Goal: Check status: Check status

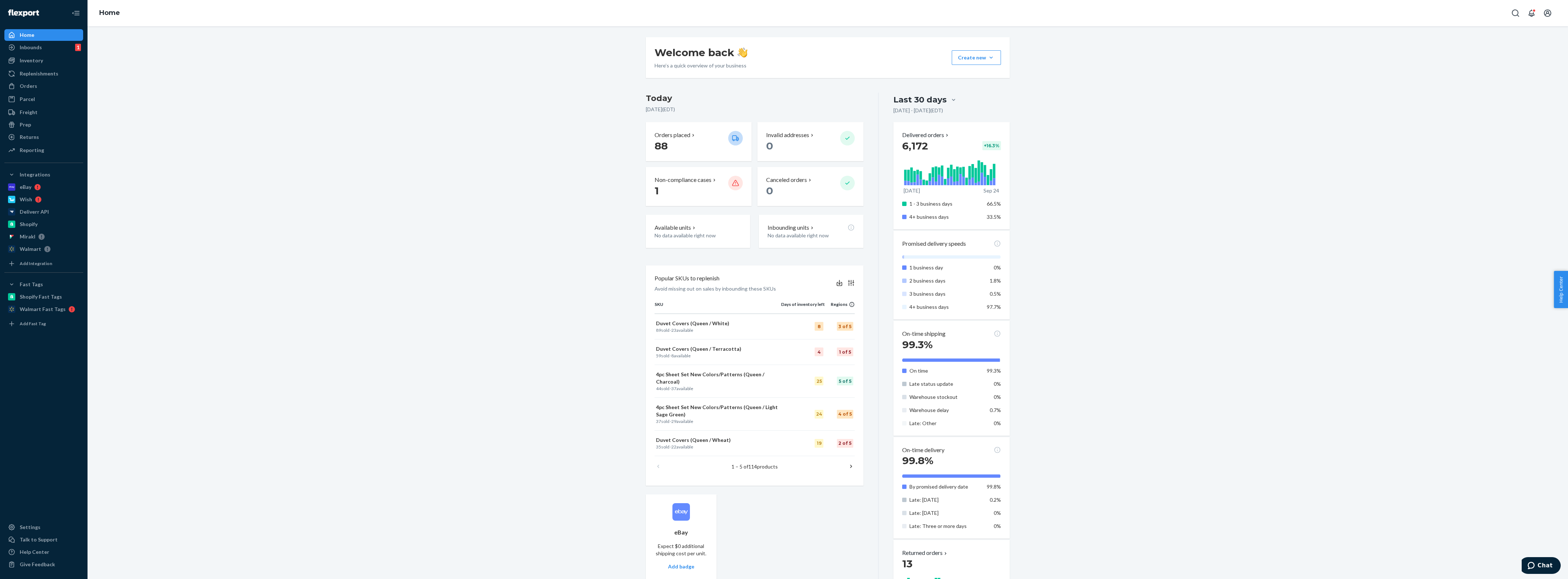
drag, startPoint x: 0, startPoint y: 0, endPoint x: 287, endPoint y: 72, distance: 295.9
click at [531, 165] on div "Welcome back Here’s a quick overview of your business Create new Create new inb…" at bounding box center [828, 342] width 1469 height 610
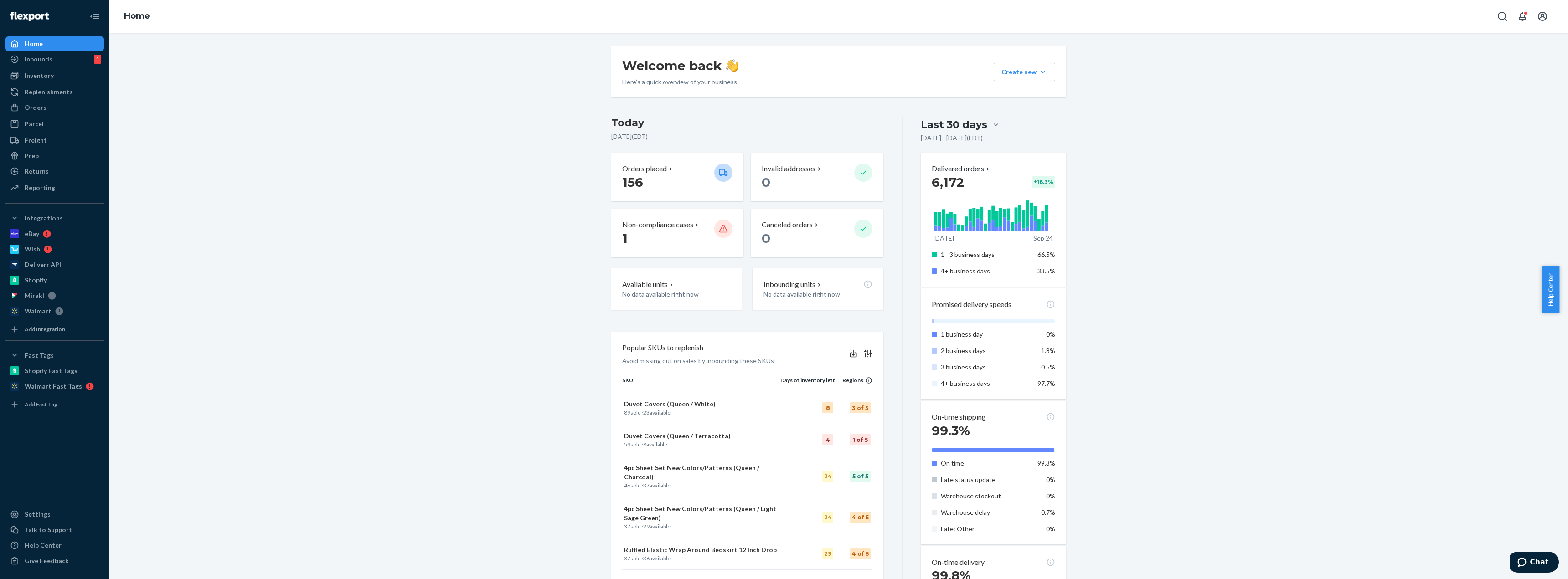
click at [1350, 196] on div "Welcome back Here’s a quick overview of your business Create new Create new inb…" at bounding box center [838, 428] width 1445 height 762
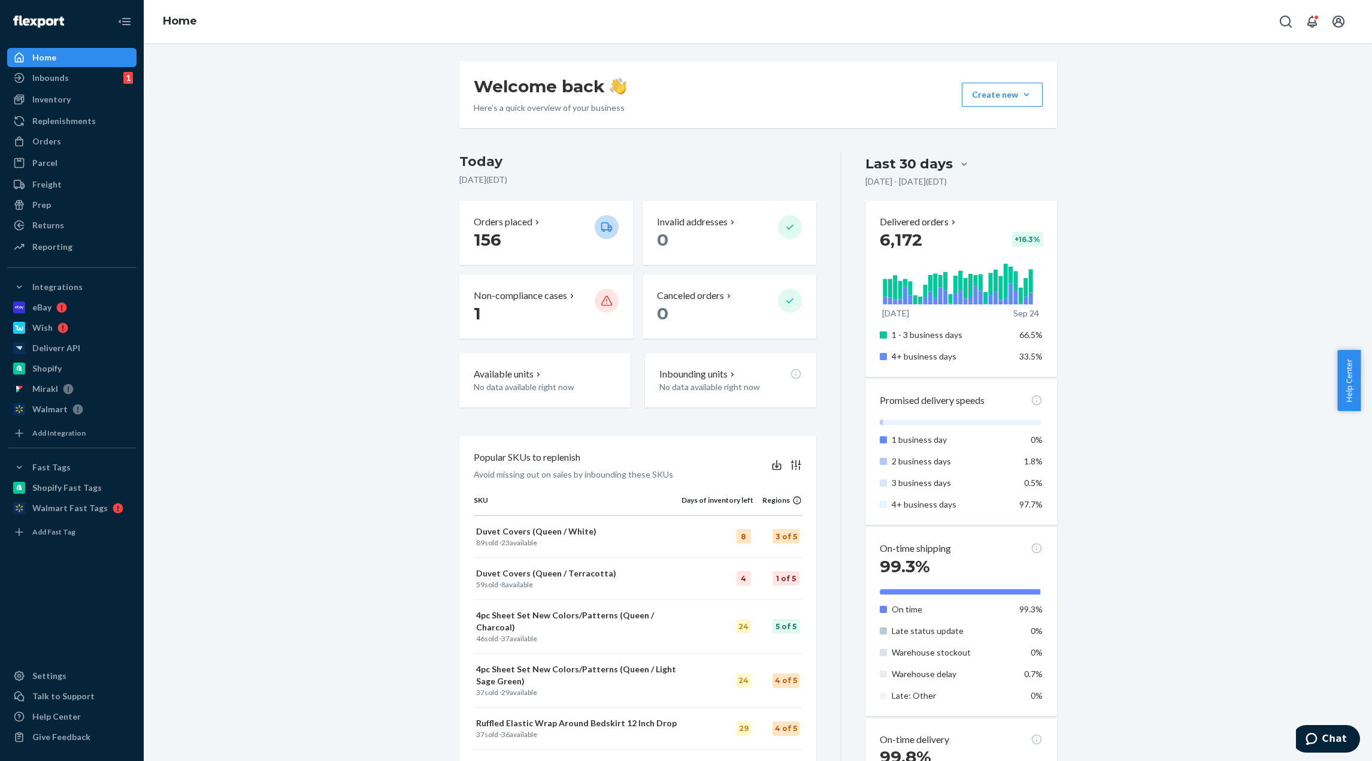
click at [844, 321] on div "Last 30 days [DATE] - [DATE] ( EDT ) Delivered orders 6,172 + 16.3 % Aug [DATE]…" at bounding box center [949, 607] width 215 height 911
